Goal: Task Accomplishment & Management: Use online tool/utility

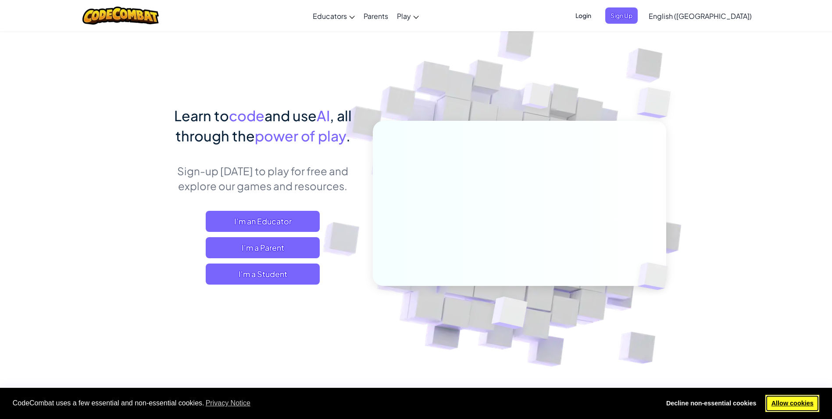
click at [805, 410] on link "Allow cookies" at bounding box center [793, 403] width 54 height 18
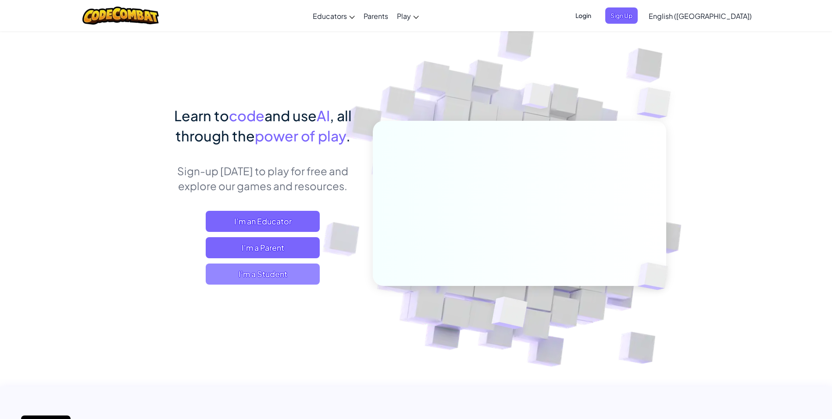
click at [294, 272] on span "I'm a Student" at bounding box center [263, 273] width 114 height 21
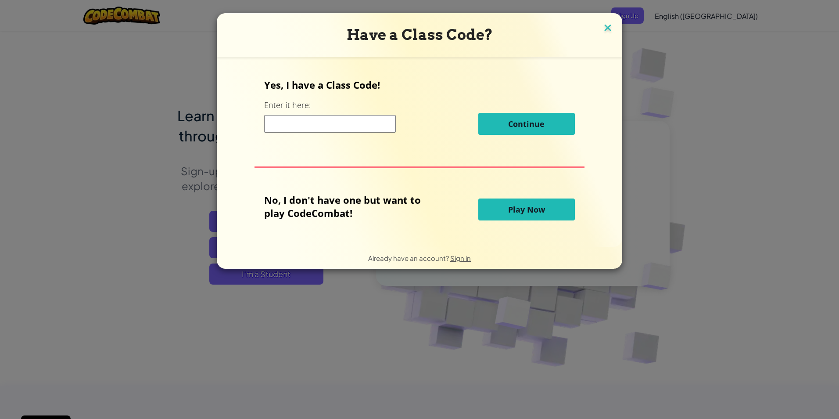
click at [605, 25] on img at bounding box center [607, 28] width 11 height 13
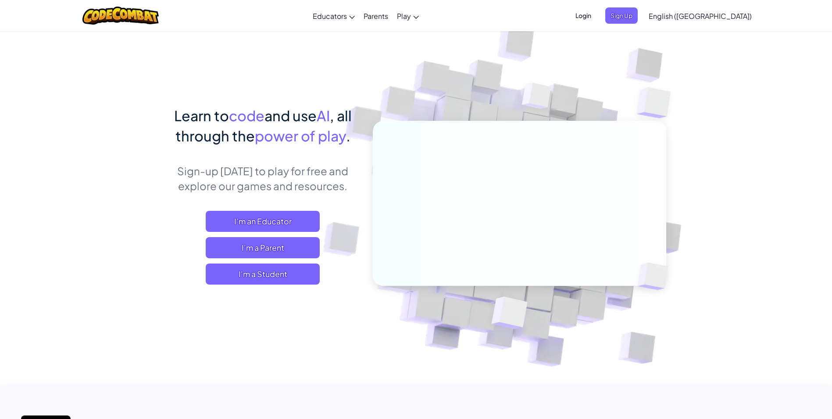
click at [747, 69] on img at bounding box center [513, 193] width 487 height 487
click at [301, 279] on span "I'm a Student" at bounding box center [263, 273] width 114 height 21
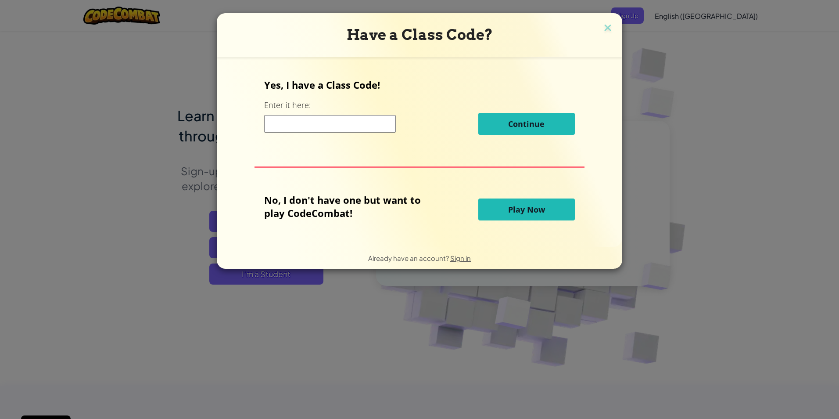
click at [526, 210] on span "Play Now" at bounding box center [526, 209] width 37 height 11
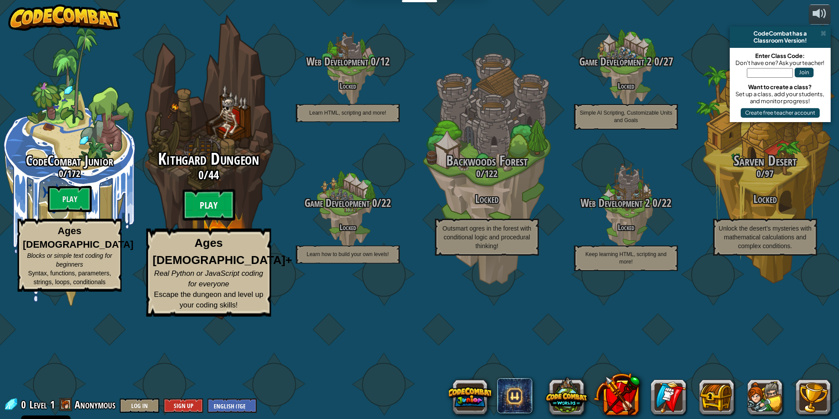
click at [231, 221] on btn "Play" at bounding box center [209, 205] width 53 height 32
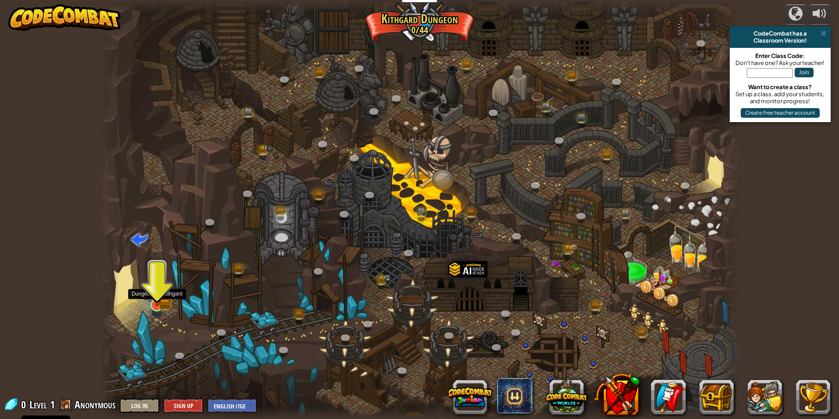
click at [156, 303] on img at bounding box center [156, 287] width 17 height 38
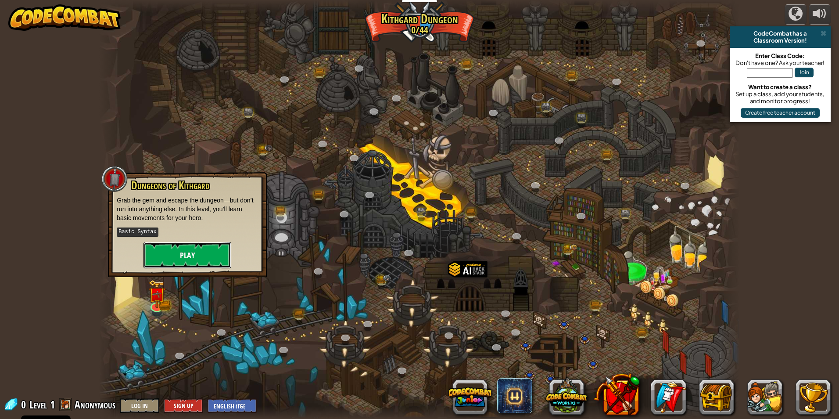
click at [204, 247] on button "Play" at bounding box center [187, 255] width 88 height 26
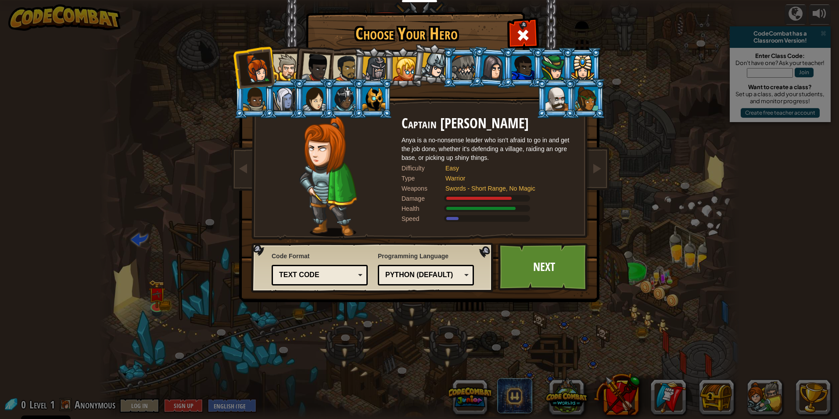
click at [405, 282] on div "Python (Default) JavaScript Lua C++ Java (Experimental) Python (Default)" at bounding box center [426, 275] width 96 height 21
click at [687, 307] on div "Choose Your Hero 0 Captain [PERSON_NAME] is a no-nonsense leader who isn't afra…" at bounding box center [419, 209] width 839 height 419
